Goal: Information Seeking & Learning: Learn about a topic

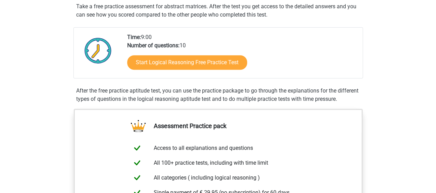
scroll to position [115, 0]
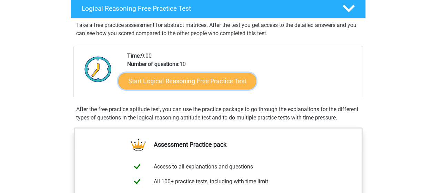
click at [235, 80] on link "Start Logical Reasoning Free Practice Test" at bounding box center [187, 80] width 138 height 17
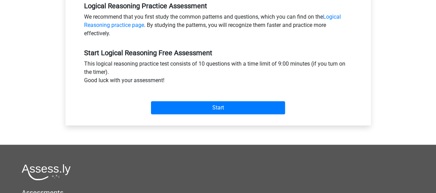
scroll to position [219, 0]
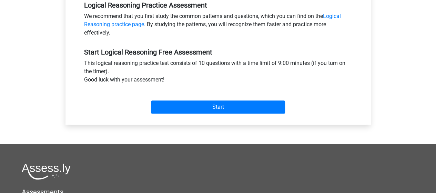
click at [240, 114] on div "Start" at bounding box center [218, 102] width 278 height 30
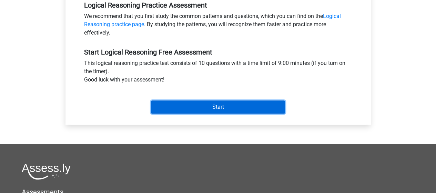
click at [249, 105] on input "Start" at bounding box center [218, 106] width 134 height 13
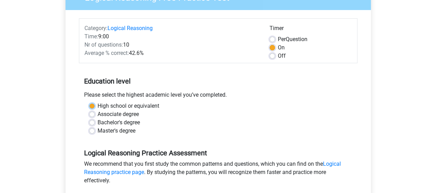
scroll to position [68, 0]
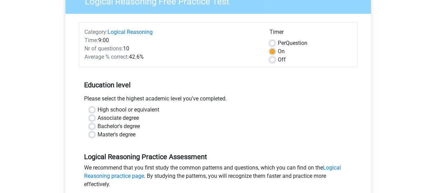
click at [249, 105] on div "High school or equivalent" at bounding box center [218, 109] width 258 height 8
click at [149, 107] on label "High school or equivalent" at bounding box center [129, 109] width 62 height 8
click at [95, 107] on input "High school or equivalent" at bounding box center [92, 108] width 6 height 7
radio input "true"
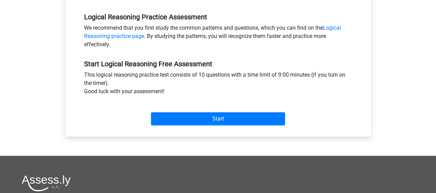
scroll to position [206, 0]
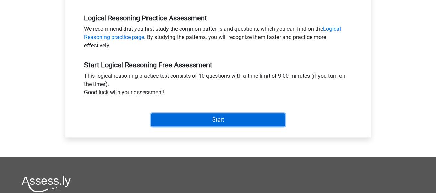
click at [178, 121] on input "Start" at bounding box center [218, 119] width 134 height 13
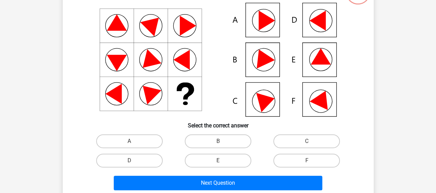
scroll to position [61, 0]
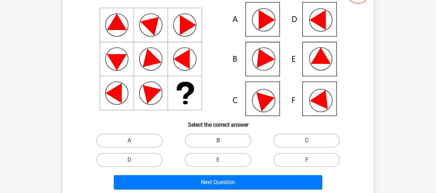
click at [227, 144] on label "B" at bounding box center [218, 140] width 67 height 14
click at [222, 144] on input "B" at bounding box center [220, 142] width 4 height 4
radio input "true"
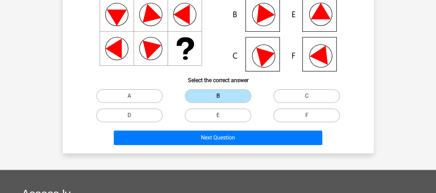
scroll to position [106, 0]
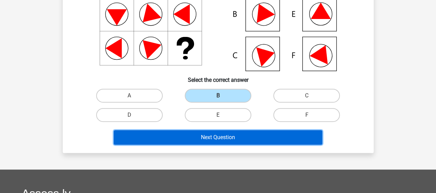
click at [234, 138] on button "Next Question" at bounding box center [218, 137] width 209 height 14
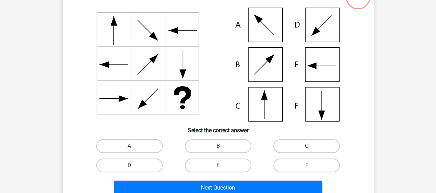
scroll to position [56, 0]
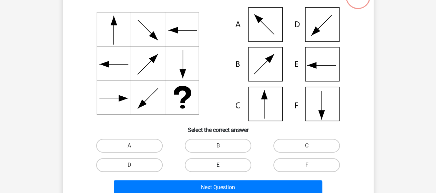
click at [241, 162] on label "E" at bounding box center [218, 165] width 67 height 14
click at [222, 165] on input "E" at bounding box center [220, 167] width 4 height 4
radio input "true"
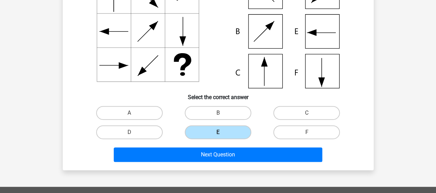
scroll to position [96, 0]
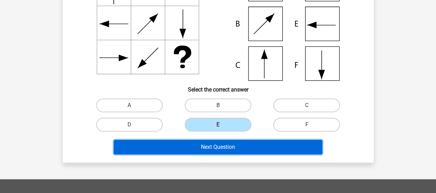
click at [250, 152] on button "Next Question" at bounding box center [218, 147] width 209 height 14
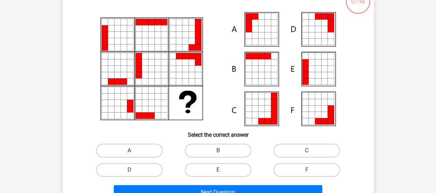
scroll to position [52, 0]
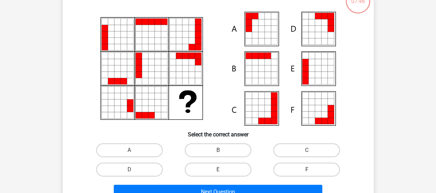
click at [294, 171] on label "F" at bounding box center [306, 169] width 67 height 14
click at [307, 171] on input "F" at bounding box center [309, 171] width 4 height 4
radio input "true"
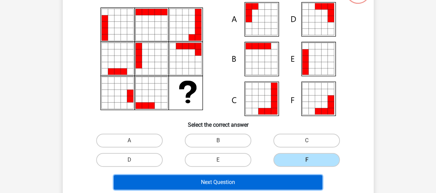
click at [296, 182] on button "Next Question" at bounding box center [218, 182] width 209 height 14
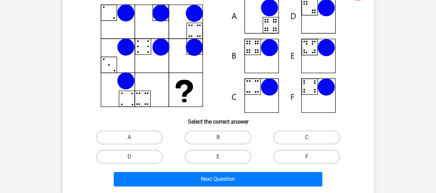
scroll to position [68, 0]
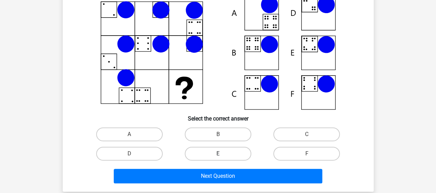
click at [214, 151] on label "E" at bounding box center [218, 153] width 67 height 14
click at [218, 153] on input "E" at bounding box center [220, 155] width 4 height 4
radio input "true"
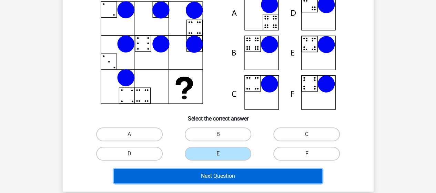
click at [233, 177] on button "Next Question" at bounding box center [218, 176] width 209 height 14
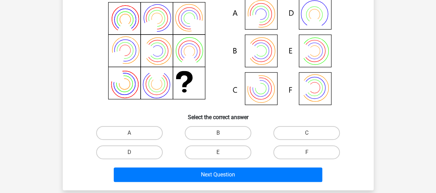
scroll to position [69, 0]
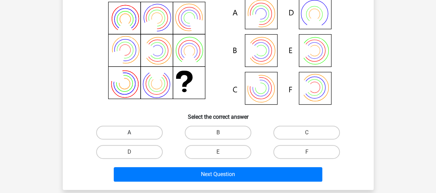
click at [149, 129] on label "A" at bounding box center [129, 132] width 67 height 14
click at [134, 132] on input "A" at bounding box center [131, 134] width 4 height 4
radio input "true"
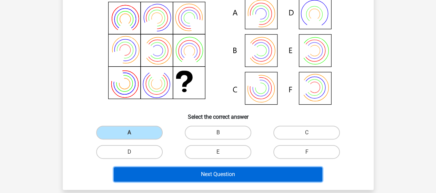
click at [195, 179] on button "Next Question" at bounding box center [218, 174] width 209 height 14
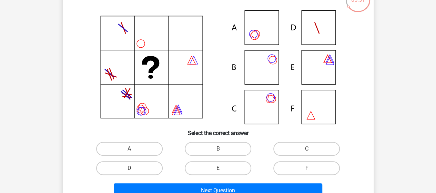
scroll to position [53, 0]
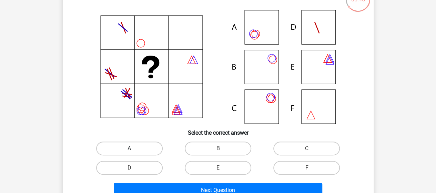
click at [145, 144] on label "A" at bounding box center [129, 148] width 67 height 14
click at [134, 148] on input "A" at bounding box center [131, 150] width 4 height 4
radio input "true"
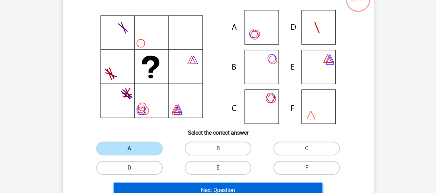
click at [192, 187] on button "Next Question" at bounding box center [218, 190] width 209 height 14
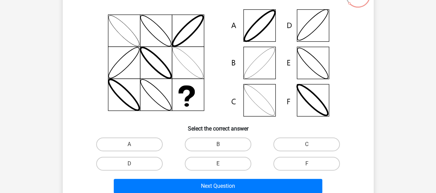
scroll to position [58, 0]
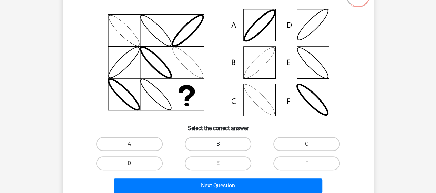
click at [215, 142] on label "B" at bounding box center [218, 144] width 67 height 14
click at [218, 144] on input "B" at bounding box center [220, 146] width 4 height 4
radio input "true"
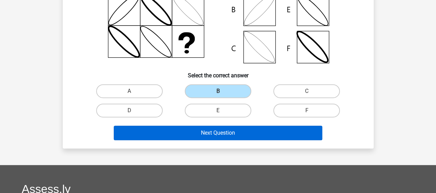
scroll to position [111, 0]
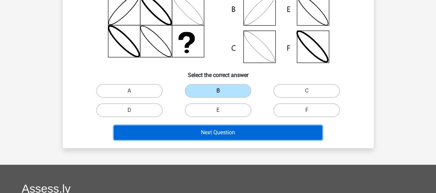
click at [231, 131] on button "Next Question" at bounding box center [218, 132] width 209 height 14
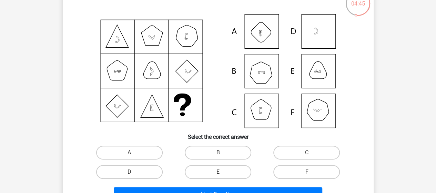
scroll to position [51, 0]
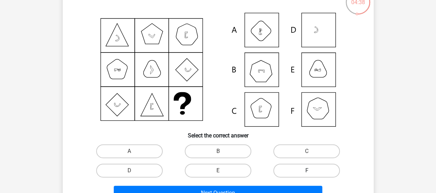
click at [284, 171] on label "F" at bounding box center [306, 170] width 67 height 14
click at [307, 171] on input "F" at bounding box center [309, 172] width 4 height 4
radio input "true"
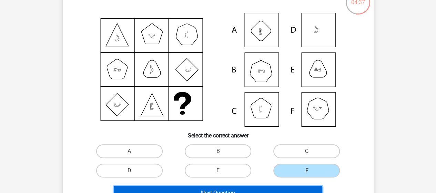
click at [285, 187] on button "Next Question" at bounding box center [218, 192] width 209 height 14
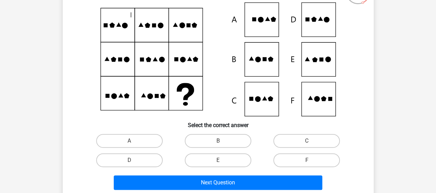
scroll to position [62, 0]
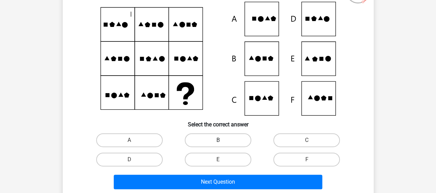
click at [239, 135] on label "B" at bounding box center [218, 140] width 67 height 14
click at [222, 140] on input "B" at bounding box center [220, 142] width 4 height 4
radio input "true"
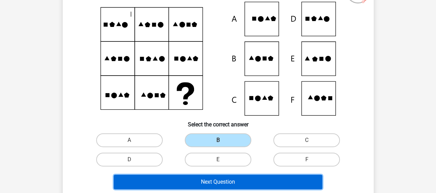
click at [255, 178] on button "Next Question" at bounding box center [218, 181] width 209 height 14
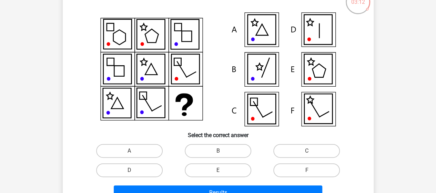
scroll to position [57, 0]
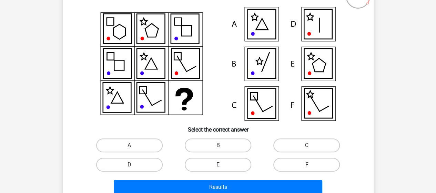
click at [244, 159] on label "E" at bounding box center [218, 165] width 67 height 14
click at [222, 164] on input "E" at bounding box center [220, 166] width 4 height 4
radio input "true"
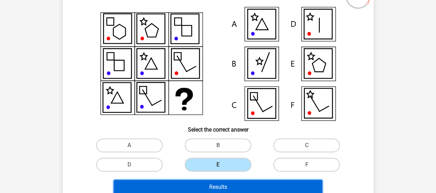
click at [265, 188] on button "Results" at bounding box center [218, 187] width 209 height 14
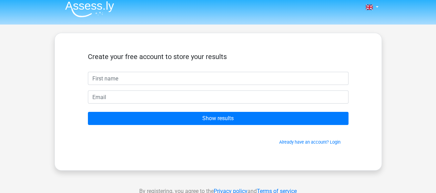
scroll to position [5, 0]
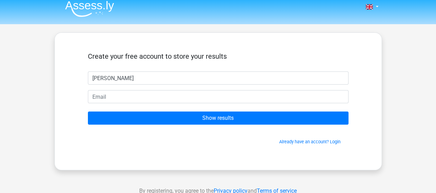
type input "misba"
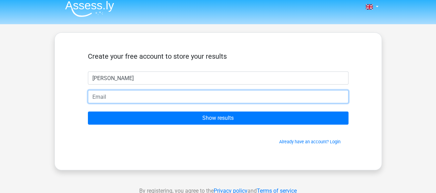
click at [294, 100] on input "email" at bounding box center [218, 96] width 261 height 13
type input "[EMAIL_ADDRESS][DOMAIN_NAME]"
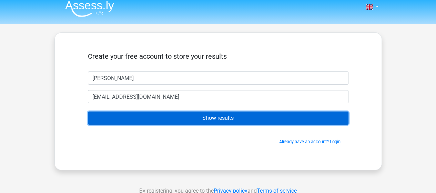
click at [209, 116] on input "Show results" at bounding box center [218, 117] width 261 height 13
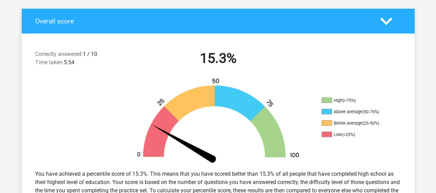
scroll to position [142, 0]
